Goal: Information Seeking & Learning: Learn about a topic

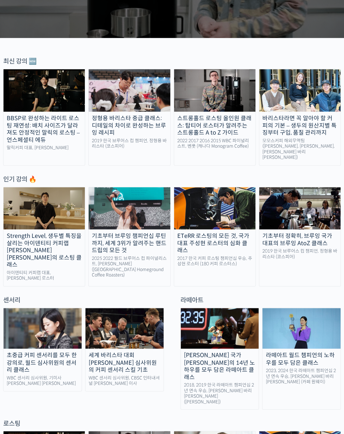
scroll to position [160, 0]
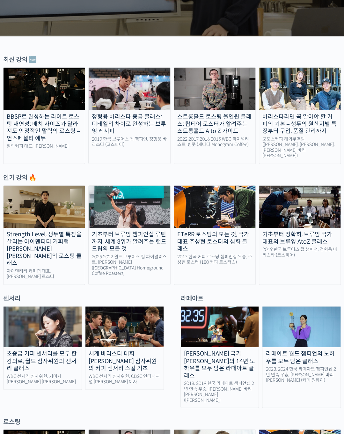
click at [160, 174] on div "인기 강의 🔥" at bounding box center [172, 178] width 338 height 9
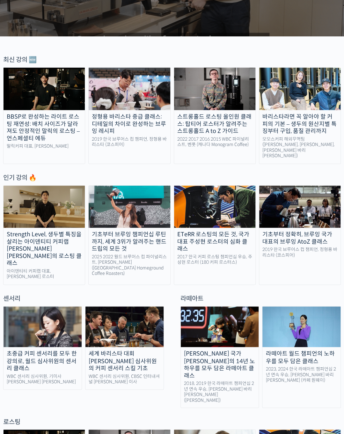
click at [27, 307] on img at bounding box center [43, 327] width 78 height 41
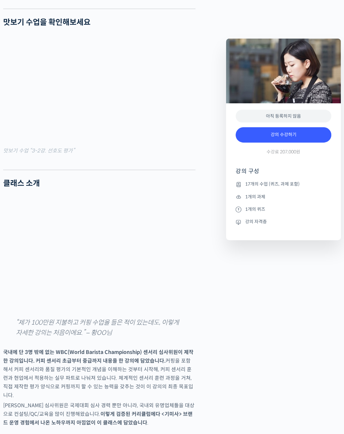
scroll to position [638, 0]
